Goal: Register for event/course

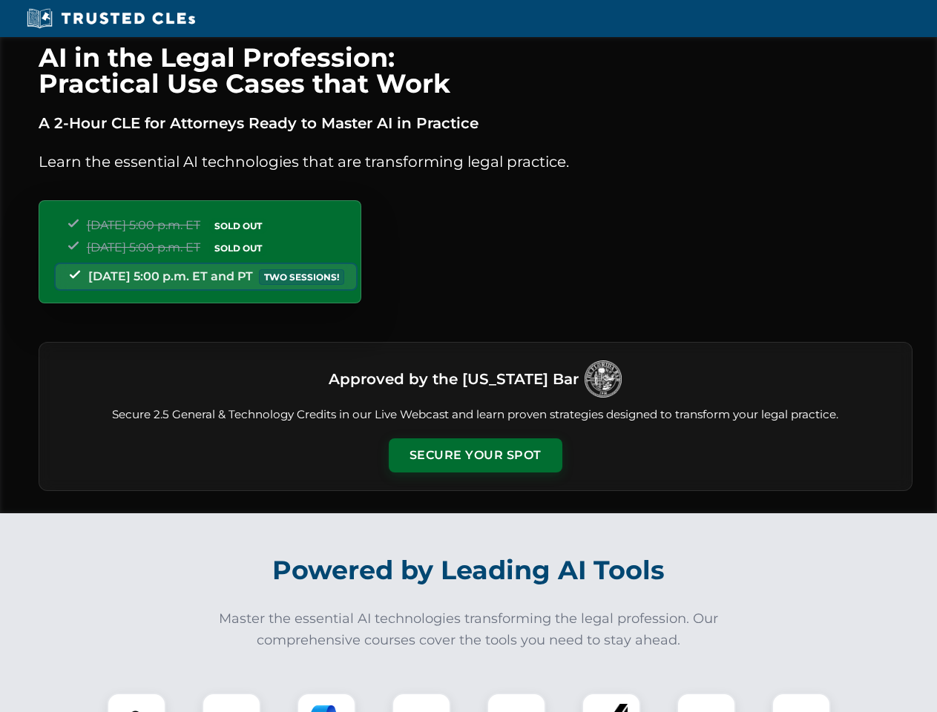
click at [475, 456] on button "Secure Your Spot" at bounding box center [476, 456] width 174 height 34
